Goal: Information Seeking & Learning: Find specific page/section

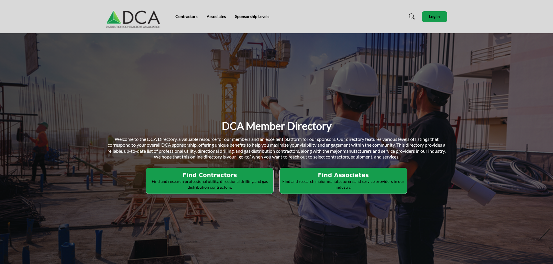
click at [223, 187] on p "Find and research professional utility, directional drilling and gas distributi…" at bounding box center [210, 183] width 124 height 11
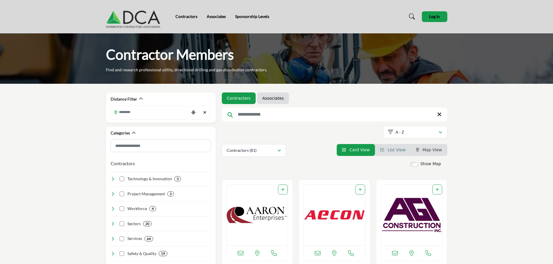
click at [395, 151] on span "List View" at bounding box center [397, 149] width 18 height 5
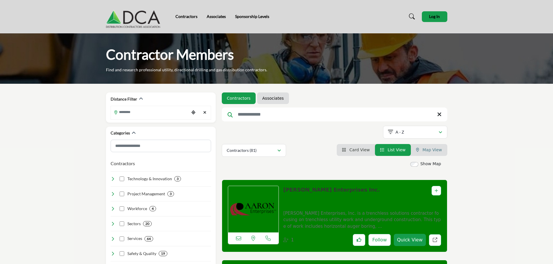
click at [434, 152] on span "Map View" at bounding box center [432, 149] width 19 height 5
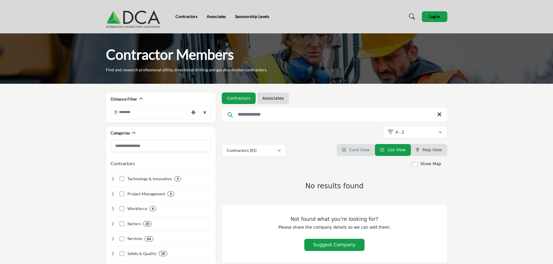
click at [356, 151] on span "Card View" at bounding box center [360, 149] width 20 height 5
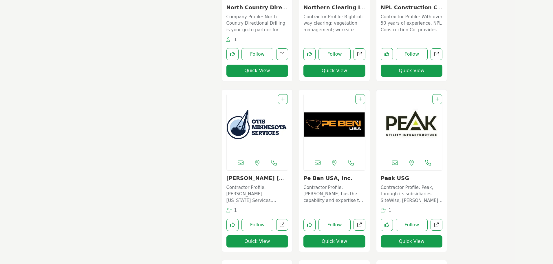
scroll to position [2840, 0]
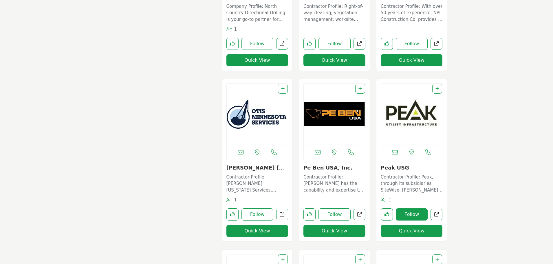
click at [416, 218] on button "Follow" at bounding box center [412, 214] width 32 height 12
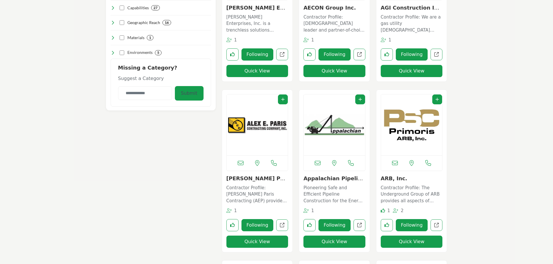
scroll to position [290, 0]
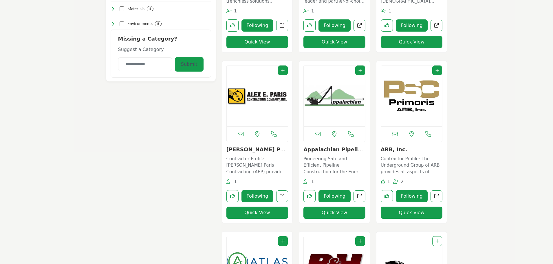
click at [395, 181] on icon at bounding box center [396, 181] width 6 height 4
click at [402, 182] on span "2" at bounding box center [402, 181] width 3 height 5
click at [441, 196] on link "View full profile in new tab." at bounding box center [437, 196] width 12 height 12
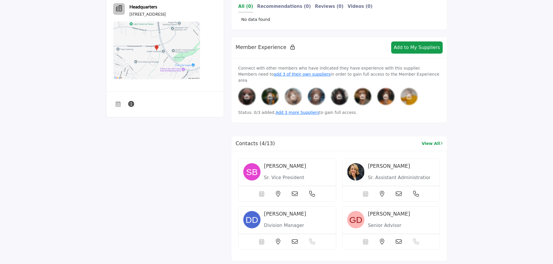
scroll to position [348, 0]
